Goal: Information Seeking & Learning: Learn about a topic

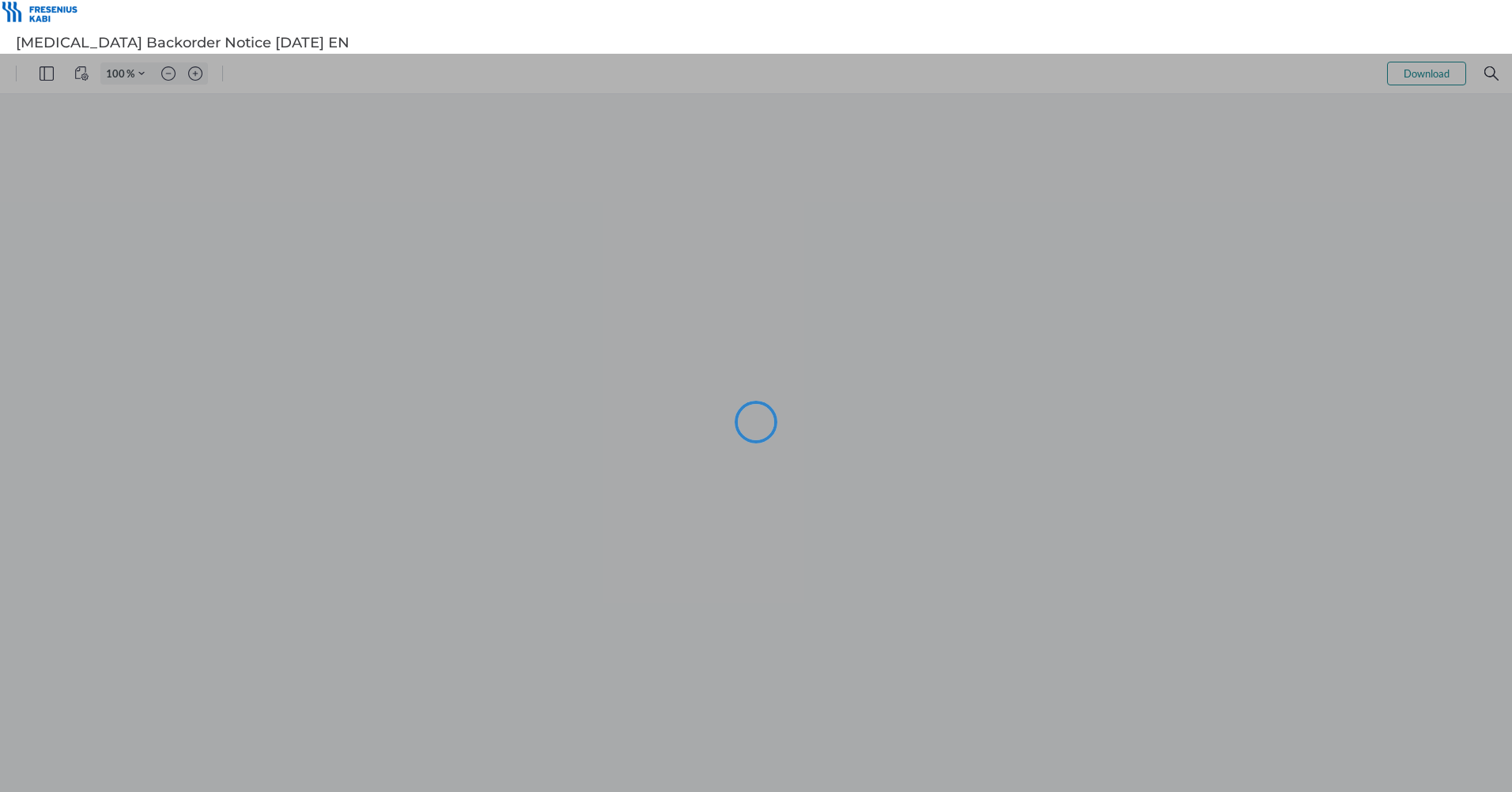
type input "111"
type input "98"
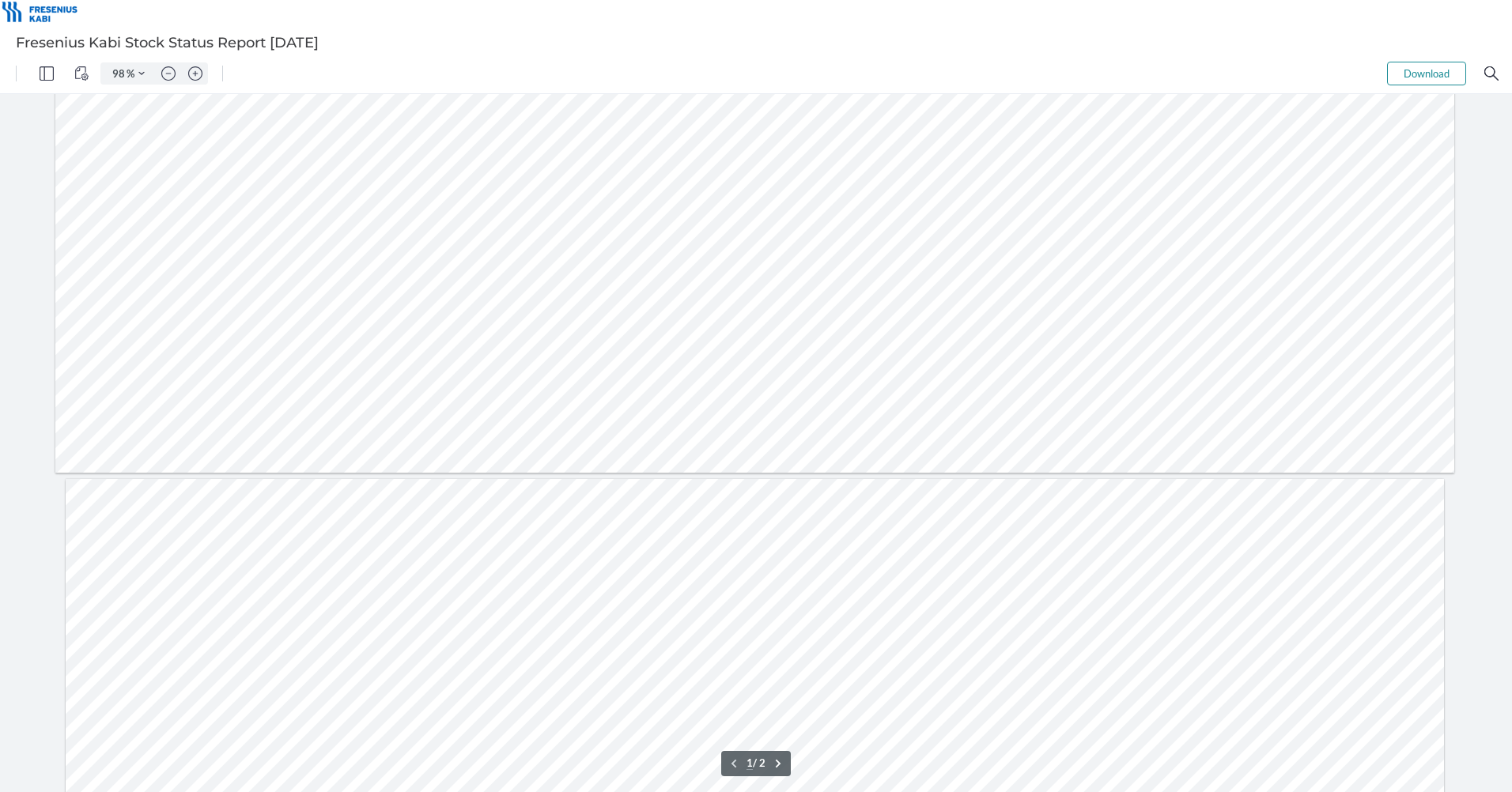
type input "2"
